Goal: Task Accomplishment & Management: Manage account settings

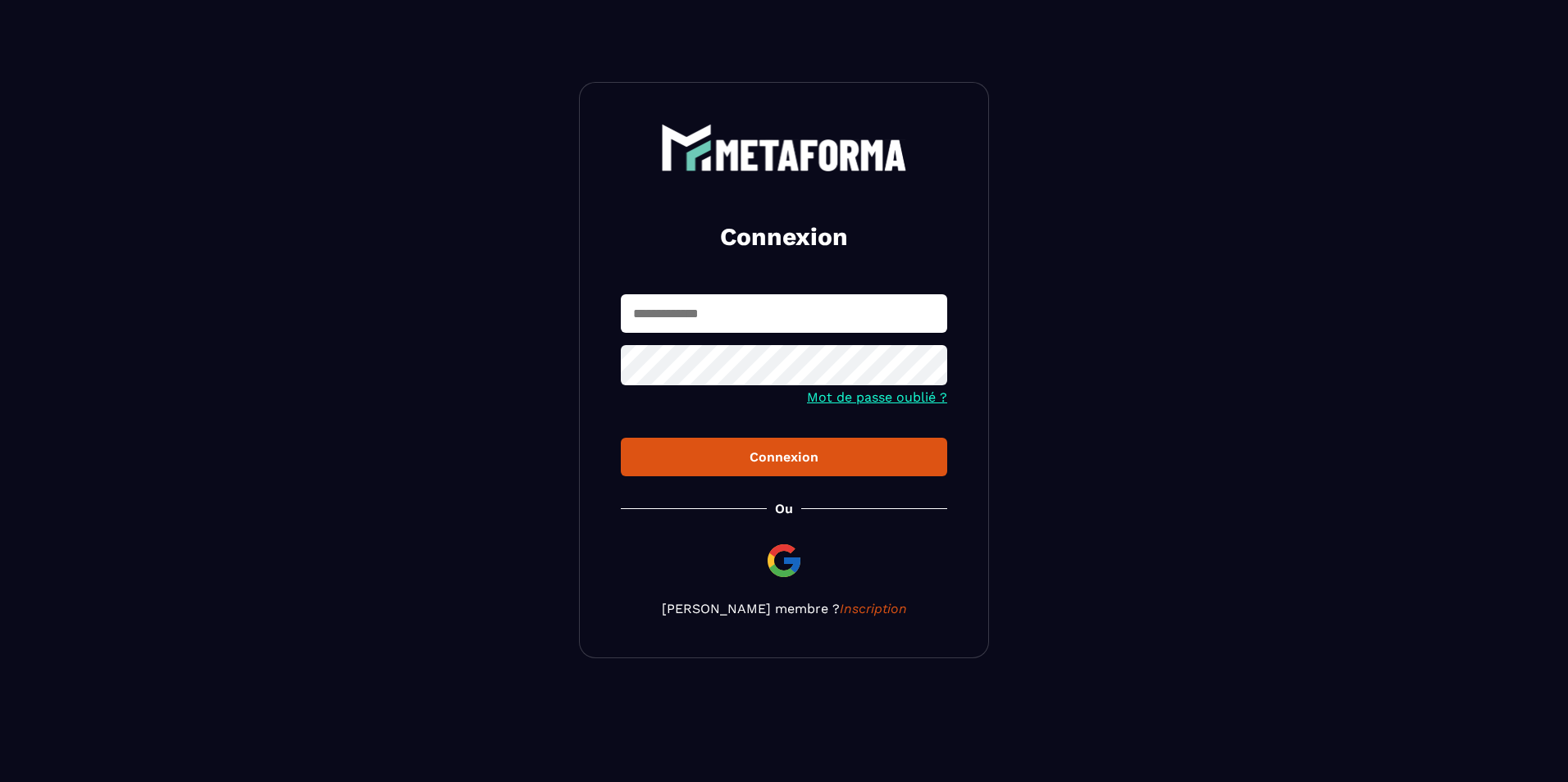
type input "**********"
click at [832, 470] on button "Connexion" at bounding box center [784, 457] width 326 height 38
